Goal: Task Accomplishment & Management: Use online tool/utility

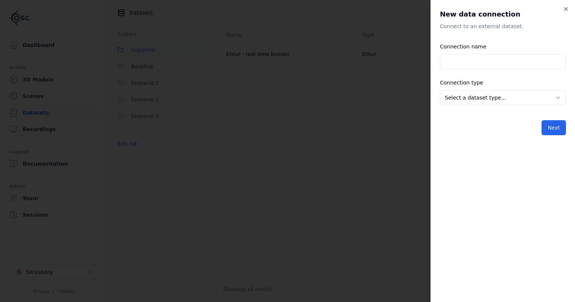
click at [475, 61] on input "Connection name" at bounding box center [503, 61] width 126 height 15
type input "*****"
click at [484, 96] on body "**********" at bounding box center [287, 151] width 575 height 302
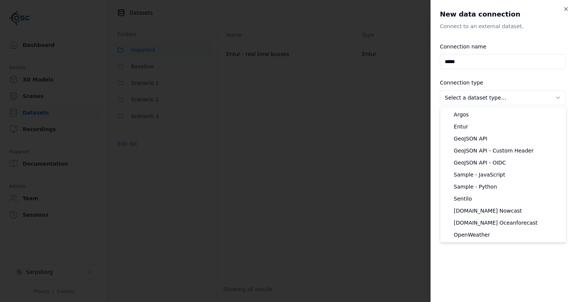
select select "**********"
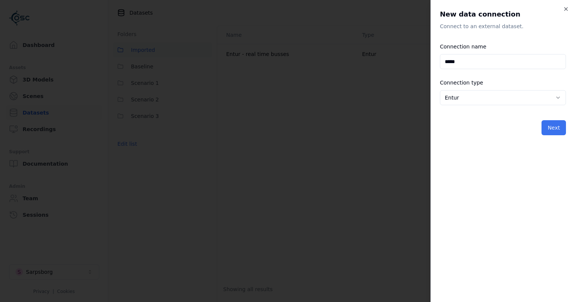
click at [554, 126] on button "Next" at bounding box center [553, 127] width 24 height 15
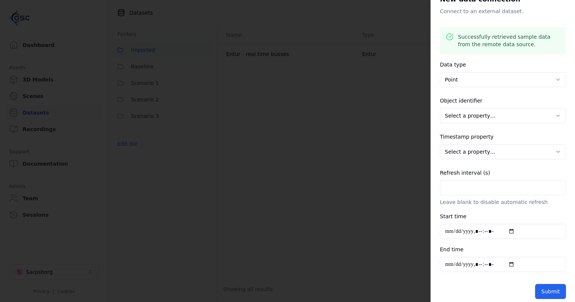
scroll to position [21, 0]
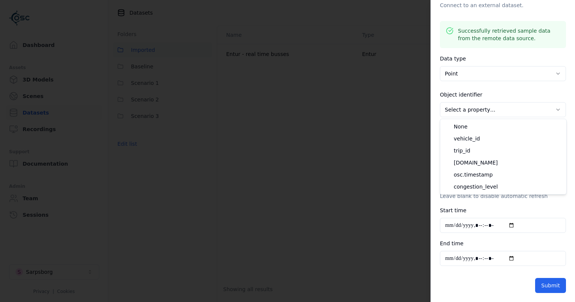
click at [472, 106] on body "**********" at bounding box center [287, 151] width 575 height 302
select select "******"
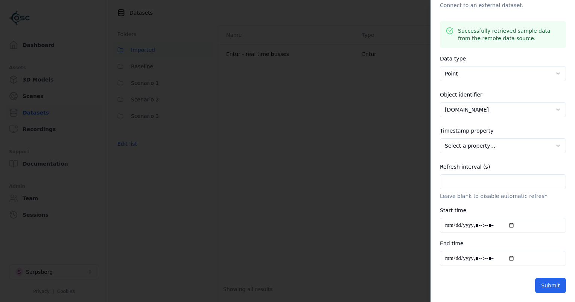
click at [484, 146] on body "**********" at bounding box center [287, 151] width 575 height 302
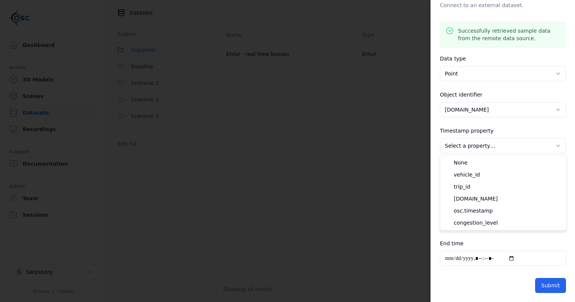
select select "**********"
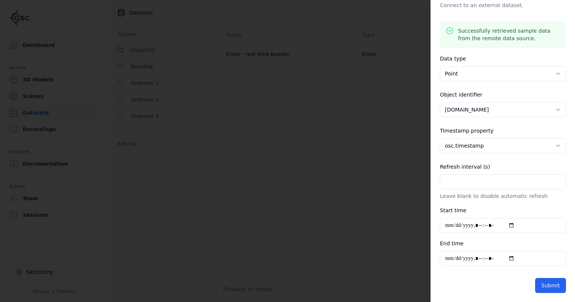
click at [486, 182] on input "Refresh interval (s)" at bounding box center [503, 181] width 126 height 15
type input "**"
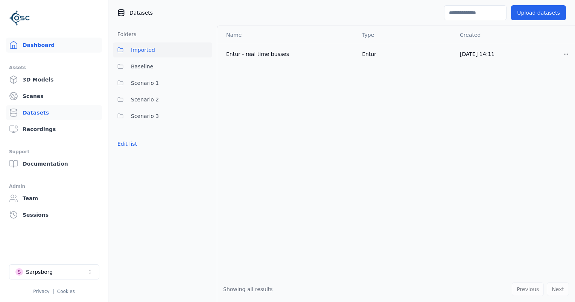
click at [50, 46] on link "Dashboard" at bounding box center [54, 45] width 96 height 15
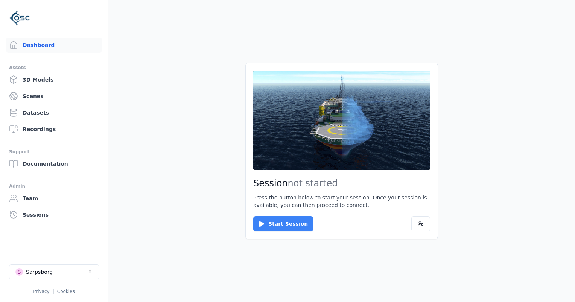
click at [272, 224] on button "Start Session" at bounding box center [283, 224] width 60 height 15
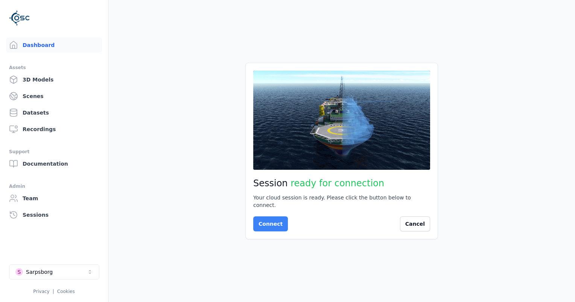
click at [269, 225] on button "Connect" at bounding box center [270, 224] width 35 height 15
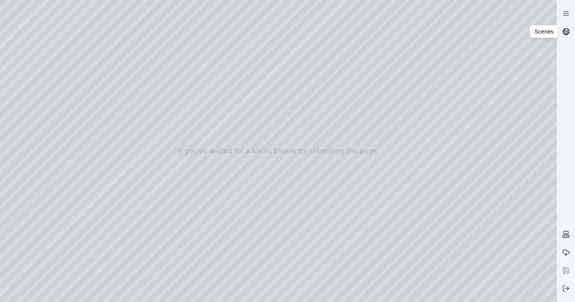
click at [566, 32] on icon at bounding box center [566, 32] width 8 height 8
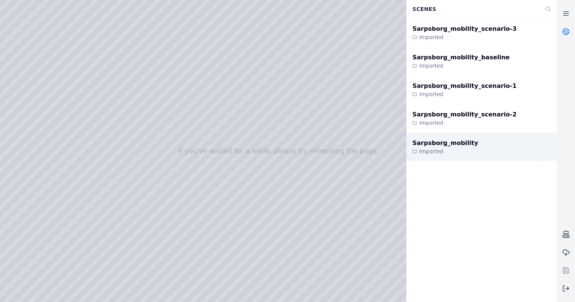
click at [436, 138] on div "Sarpsborg_mobility Imported" at bounding box center [481, 147] width 150 height 29
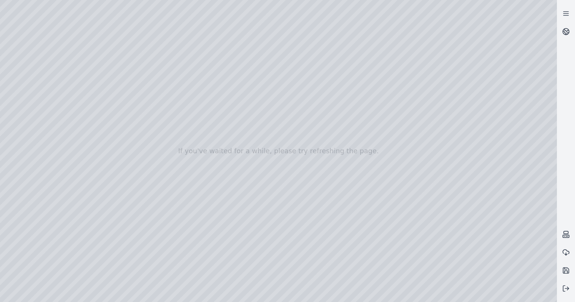
drag, startPoint x: 211, startPoint y: 203, endPoint x: 221, endPoint y: 221, distance: 20.6
drag, startPoint x: 261, startPoint y: 261, endPoint x: 236, endPoint y: 247, distance: 28.3
drag, startPoint x: 352, startPoint y: 244, endPoint x: 263, endPoint y: 174, distance: 112.5
drag, startPoint x: 306, startPoint y: 212, endPoint x: 301, endPoint y: 218, distance: 7.7
drag, startPoint x: 266, startPoint y: 207, endPoint x: 221, endPoint y: 196, distance: 45.8
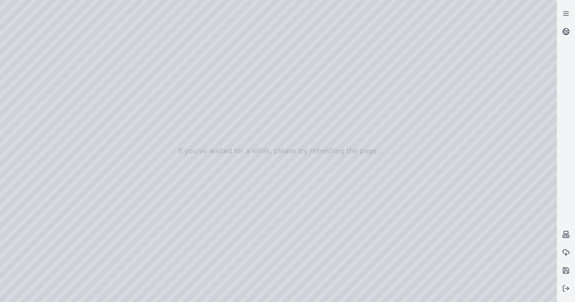
click at [443, 293] on div at bounding box center [278, 151] width 557 height 302
click at [23, 66] on div at bounding box center [278, 151] width 557 height 302
click at [24, 84] on div at bounding box center [278, 151] width 557 height 302
click at [222, 91] on div at bounding box center [278, 151] width 557 height 302
click at [413, 251] on div at bounding box center [278, 151] width 557 height 302
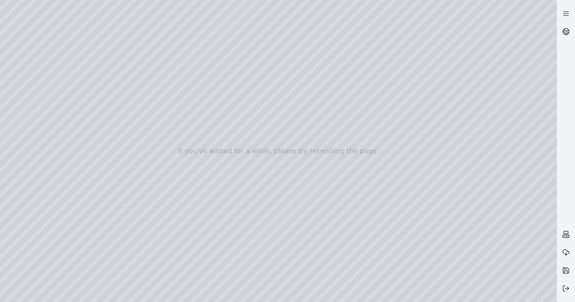
click at [413, 251] on div at bounding box center [278, 151] width 557 height 302
click at [429, 252] on div at bounding box center [278, 151] width 557 height 302
click at [18, 241] on div at bounding box center [278, 151] width 557 height 302
click at [403, 253] on div at bounding box center [278, 151] width 557 height 302
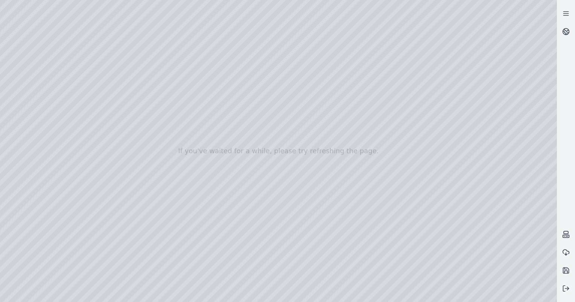
click at [403, 253] on div at bounding box center [278, 151] width 557 height 302
drag, startPoint x: 290, startPoint y: 165, endPoint x: 308, endPoint y: 169, distance: 18.4
click at [415, 253] on div at bounding box center [278, 151] width 557 height 302
click at [6, 241] on div at bounding box center [278, 151] width 557 height 302
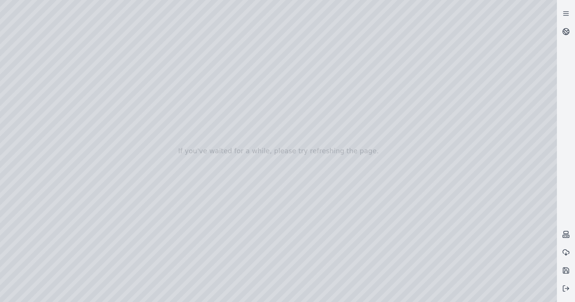
click at [135, 208] on div at bounding box center [278, 151] width 557 height 302
click at [137, 208] on div at bounding box center [278, 151] width 557 height 302
click at [411, 252] on div at bounding box center [278, 151] width 557 height 302
click at [13, 242] on div at bounding box center [278, 151] width 557 height 302
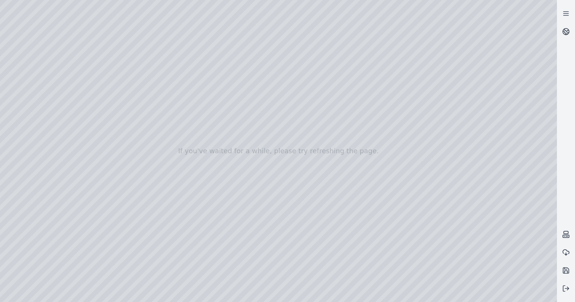
click at [121, 209] on div at bounding box center [278, 151] width 557 height 302
click at [38, 95] on div at bounding box center [278, 151] width 557 height 302
click at [27, 123] on div at bounding box center [278, 151] width 557 height 302
click at [35, 101] on div at bounding box center [278, 151] width 557 height 302
click at [140, 19] on div at bounding box center [278, 151] width 557 height 302
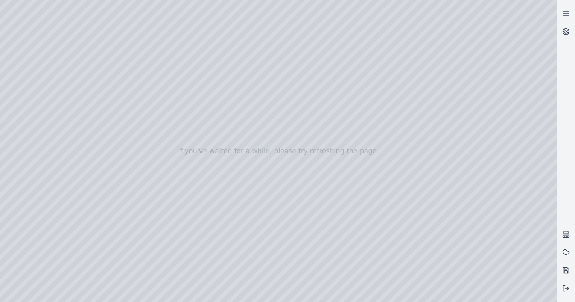
click at [95, 45] on div at bounding box center [278, 151] width 557 height 302
click at [504, 39] on div at bounding box center [278, 151] width 557 height 302
click at [505, 46] on div at bounding box center [278, 151] width 557 height 302
click at [501, 92] on div at bounding box center [278, 151] width 557 height 302
click at [490, 173] on div at bounding box center [278, 151] width 557 height 302
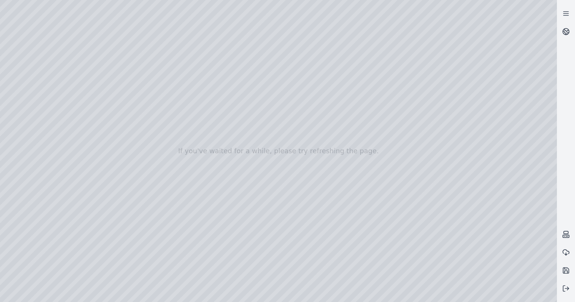
click at [417, 35] on div at bounding box center [278, 151] width 557 height 302
drag, startPoint x: 259, startPoint y: 156, endPoint x: 284, endPoint y: 157, distance: 25.2
click at [284, 157] on div at bounding box center [278, 151] width 557 height 302
click at [80, 43] on div at bounding box center [278, 151] width 557 height 302
drag, startPoint x: 27, startPoint y: 5, endPoint x: 173, endPoint y: 7, distance: 146.3
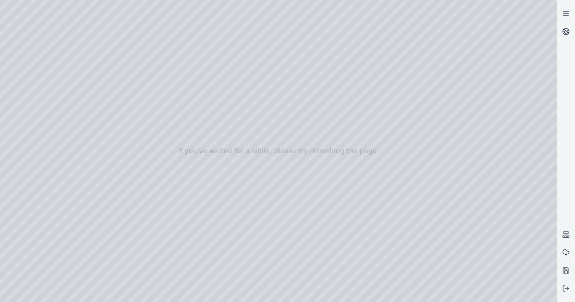
click at [177, 7] on div at bounding box center [278, 151] width 557 height 302
drag, startPoint x: 152, startPoint y: 8, endPoint x: 247, endPoint y: 12, distance: 94.5
click at [247, 12] on div at bounding box center [278, 151] width 557 height 302
drag, startPoint x: 187, startPoint y: 123, endPoint x: 331, endPoint y: 127, distance: 143.7
click at [331, 127] on div at bounding box center [278, 151] width 557 height 302
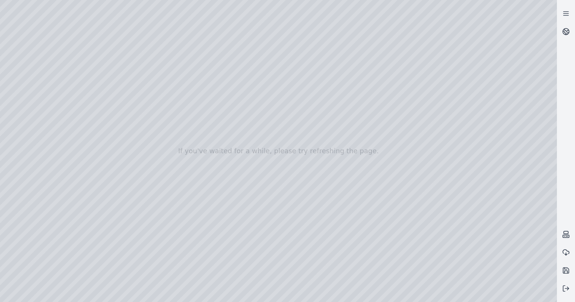
drag, startPoint x: 236, startPoint y: 127, endPoint x: 271, endPoint y: 131, distance: 34.8
click at [271, 131] on div at bounding box center [278, 151] width 557 height 302
drag, startPoint x: 241, startPoint y: 138, endPoint x: 383, endPoint y: 138, distance: 141.8
drag, startPoint x: 296, startPoint y: 129, endPoint x: 408, endPoint y: 121, distance: 111.5
drag, startPoint x: 233, startPoint y: 136, endPoint x: 292, endPoint y: 161, distance: 63.7
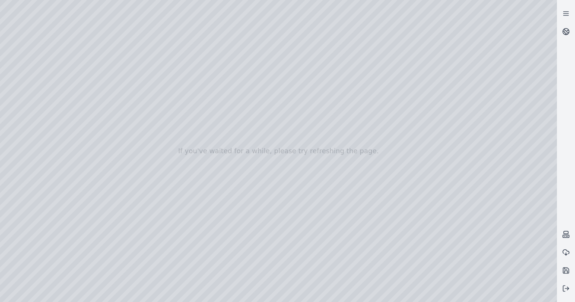
click at [292, 161] on div at bounding box center [278, 151] width 557 height 302
drag, startPoint x: 235, startPoint y: 135, endPoint x: 257, endPoint y: 142, distance: 22.8
drag, startPoint x: 250, startPoint y: 141, endPoint x: 232, endPoint y: 132, distance: 19.8
drag, startPoint x: 231, startPoint y: 130, endPoint x: 355, endPoint y: 153, distance: 126.0
